Goal: Information Seeking & Learning: Learn about a topic

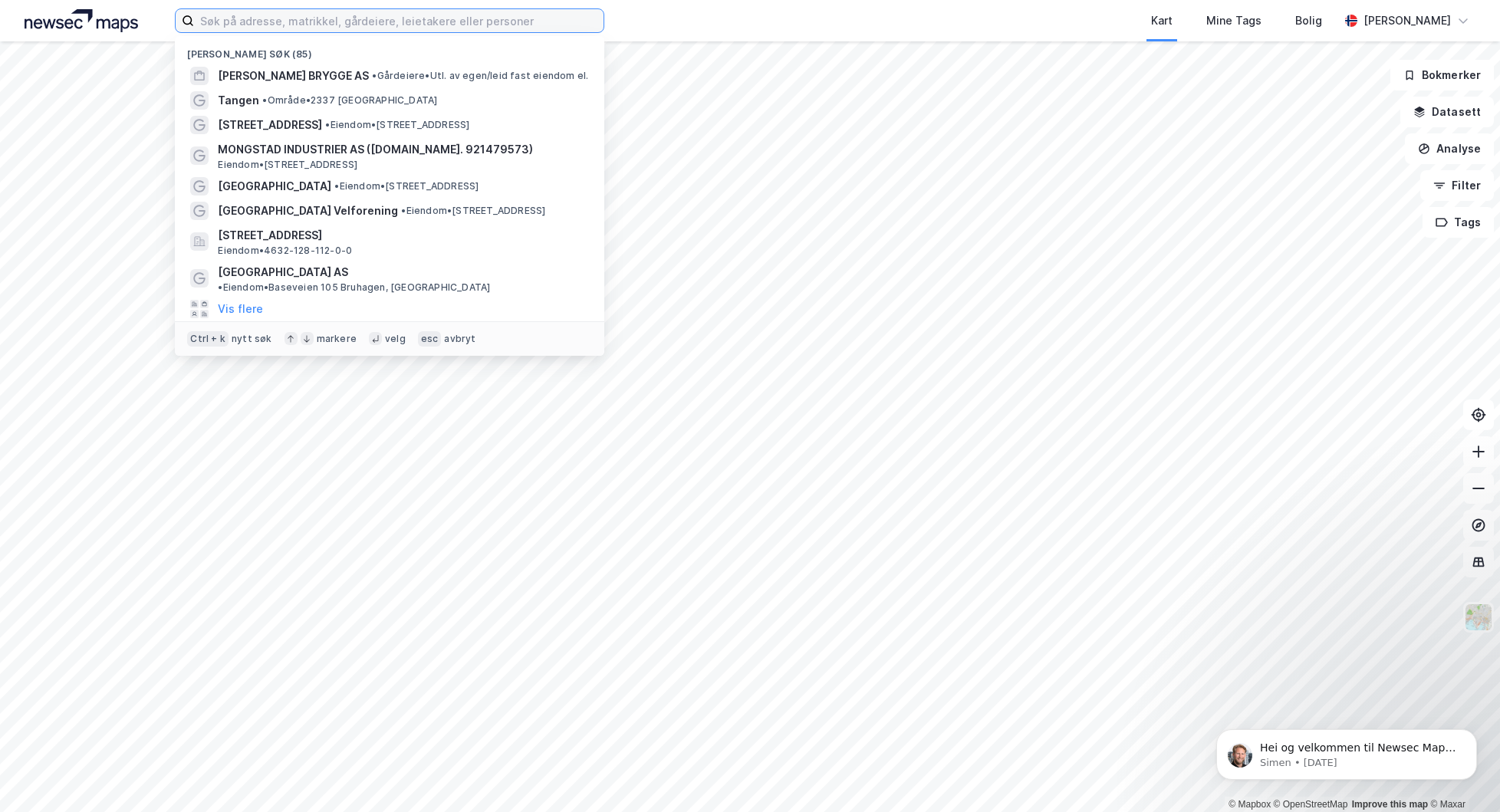
click at [387, 25] on input at bounding box center [398, 20] width 409 height 23
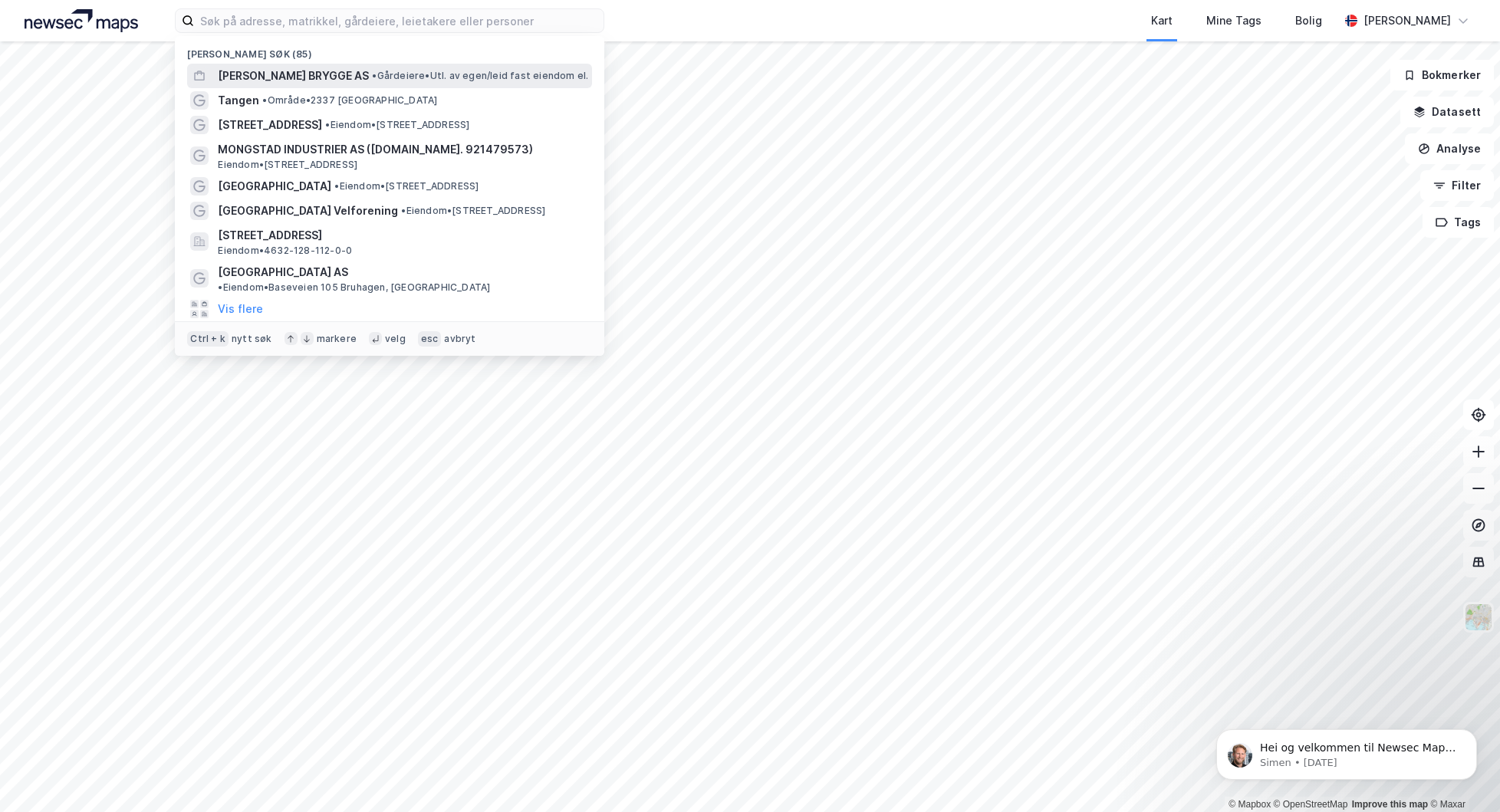
click at [422, 71] on span "• Gårdeiere • Utl. av egen/leid fast eiendom el." at bounding box center [479, 76] width 216 height 12
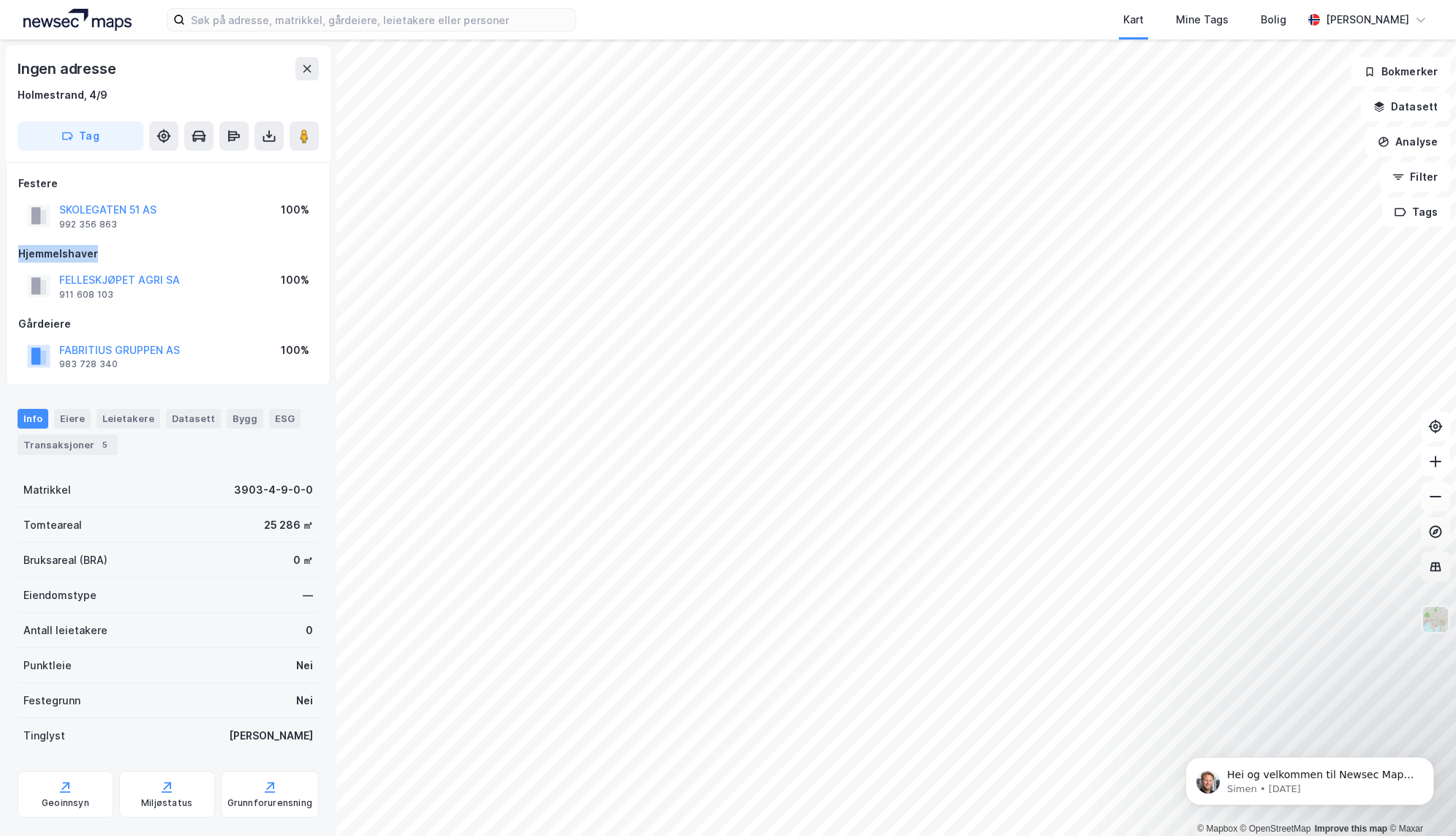
drag, startPoint x: 93, startPoint y: 252, endPoint x: 10, endPoint y: 258, distance: 83.2
click at [10, 258] on div "Festere SKOLEGATEN 51 AS 992 356 863 100% Hjemmelshaver FELLESKJØPET AGRI SA 91…" at bounding box center [168, 273] width 325 height 223
drag, startPoint x: 10, startPoint y: 258, endPoint x: 107, endPoint y: 276, distance: 98.7
click at [100, 263] on div "Hjemmelshaver FELLESKJØPET AGRI SA 911 608 103 100%" at bounding box center [168, 274] width 300 height 59
click at [0, 0] on button "SKOLEGATEN 51 AS" at bounding box center [0, 0] width 0 height 0
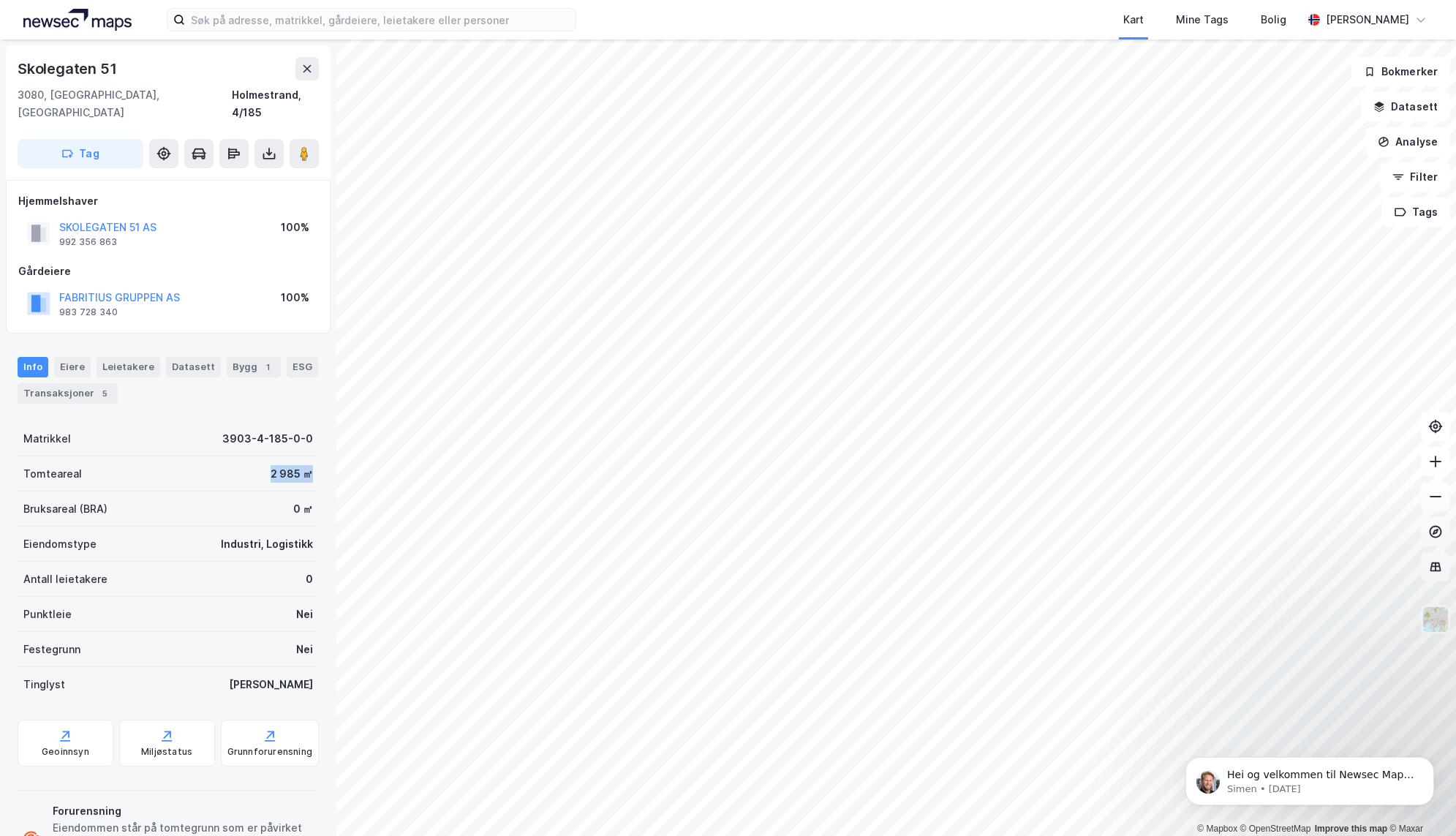
drag, startPoint x: 257, startPoint y: 459, endPoint x: 334, endPoint y: 464, distance: 77.2
click at [334, 464] on div "Skolegaten 51 3080, [GEOGRAPHIC_DATA], [GEOGRAPHIC_DATA] [GEOGRAPHIC_DATA], 4/1…" at bounding box center [168, 437] width 337 height 797
drag, startPoint x: 282, startPoint y: 282, endPoint x: 305, endPoint y: 284, distance: 23.1
click at [305, 289] on div "100%" at bounding box center [295, 298] width 28 height 18
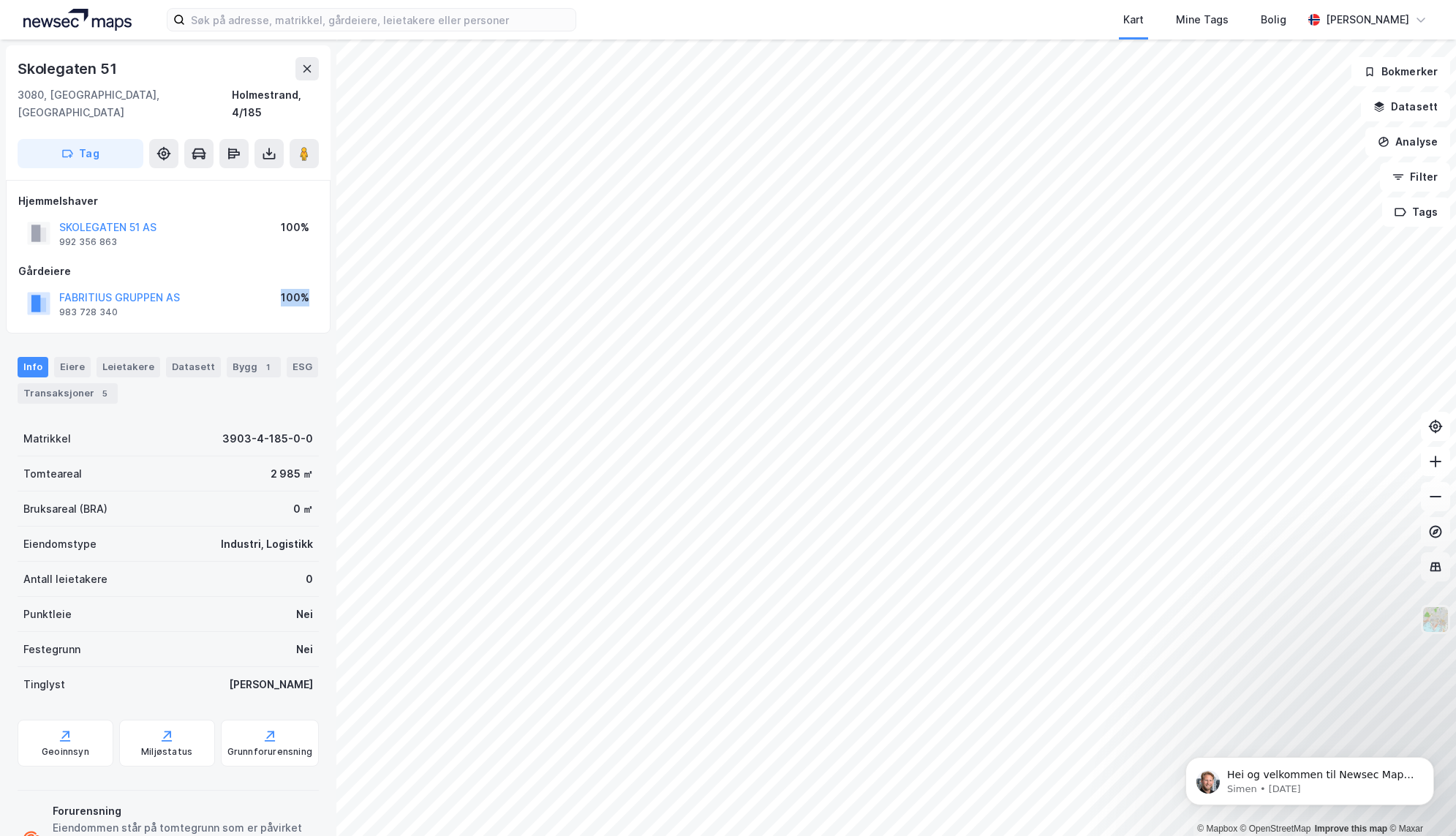
drag, startPoint x: 305, startPoint y: 283, endPoint x: 293, endPoint y: 283, distance: 12.0
click at [293, 289] on div "100%" at bounding box center [295, 298] width 28 height 18
click at [1001, 0] on html "Kart Mine Tags [PERSON_NAME] © Mapbox © OpenStreetMap Improve this map © [GEOGR…" at bounding box center [728, 418] width 1456 height 836
